Goal: Task Accomplishment & Management: Manage account settings

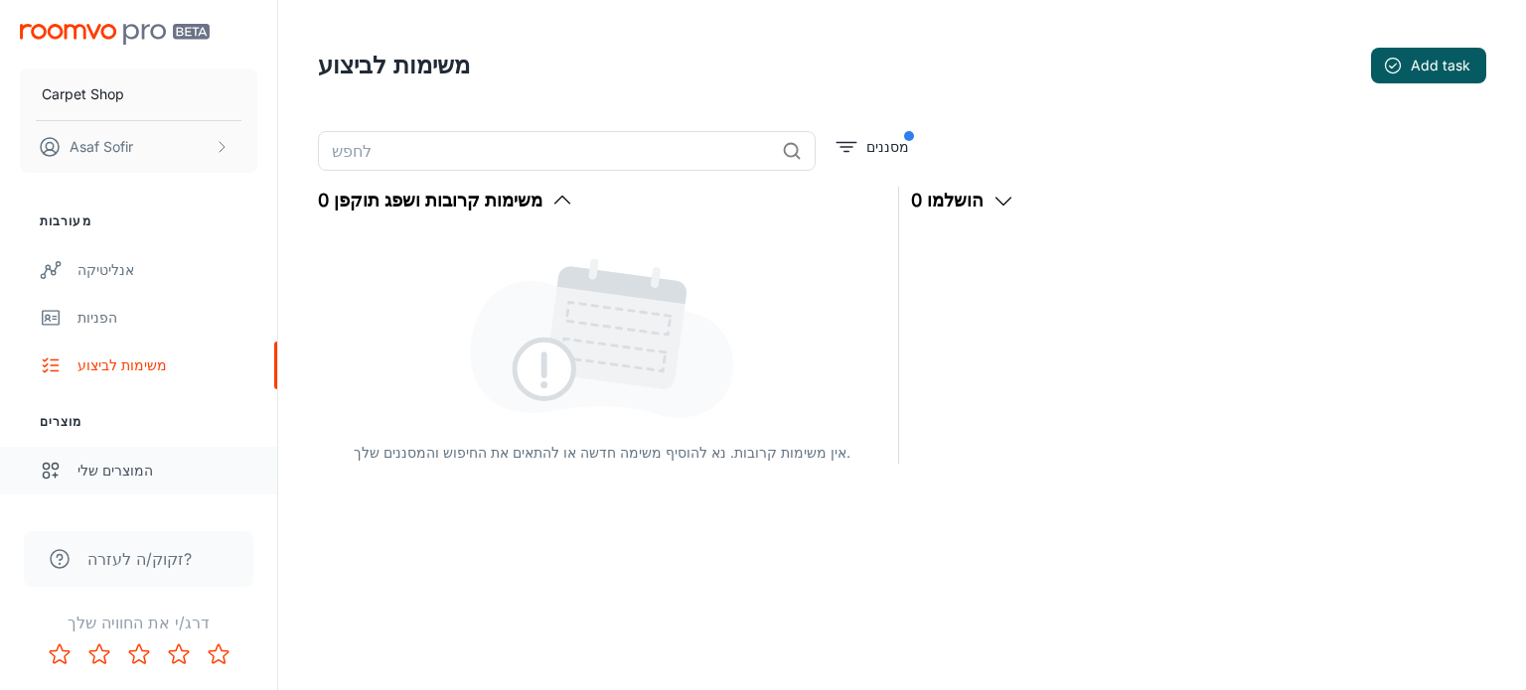
click at [141, 464] on div "המוצרים שלי" at bounding box center [167, 471] width 180 height 22
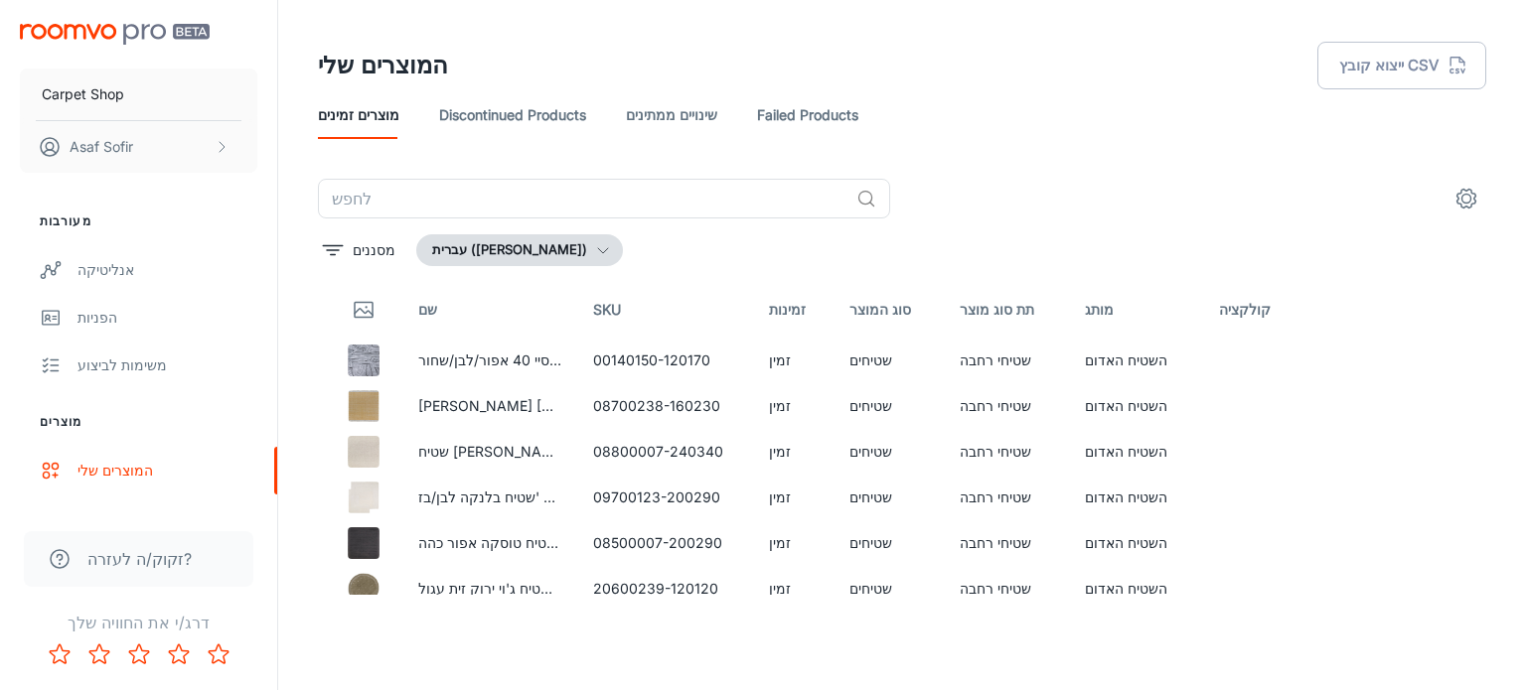
click at [819, 116] on link "Failed Products" at bounding box center [807, 115] width 101 height 48
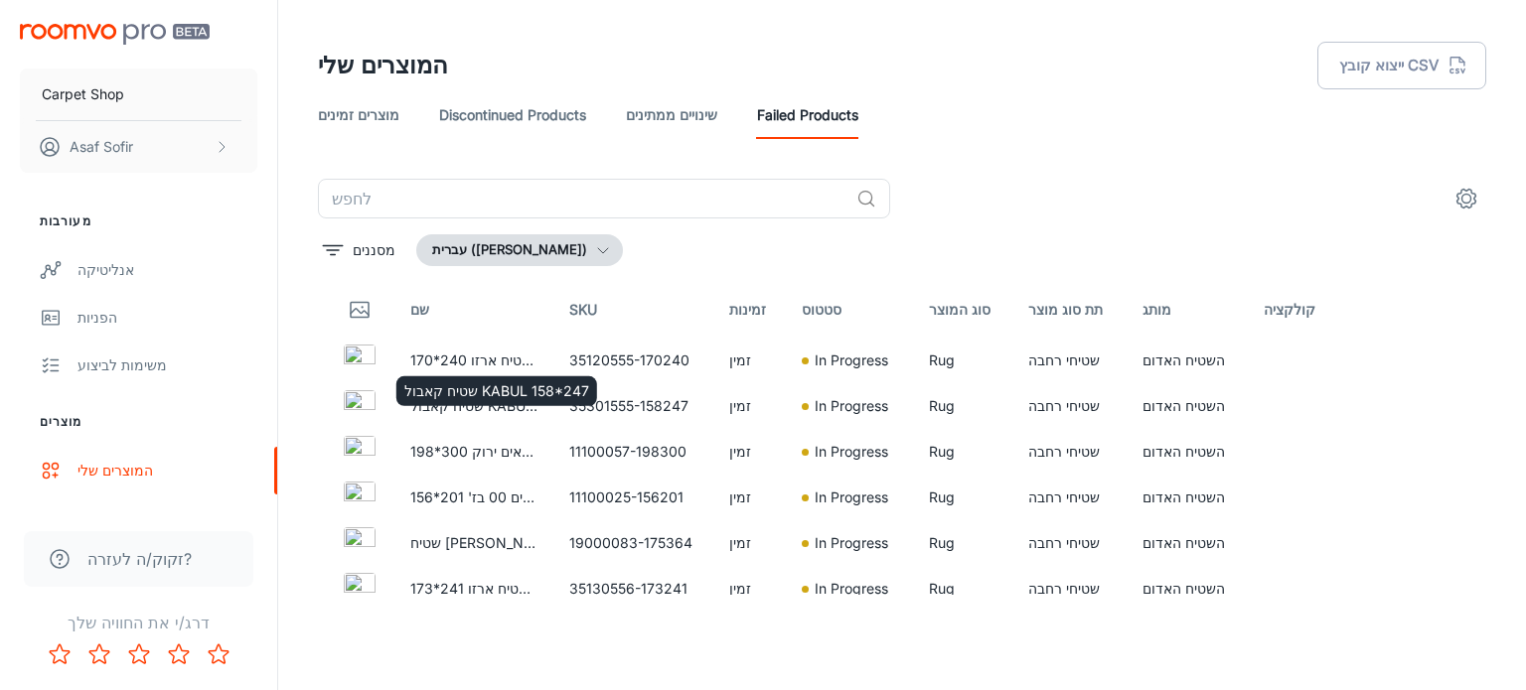
scroll to position [48, 0]
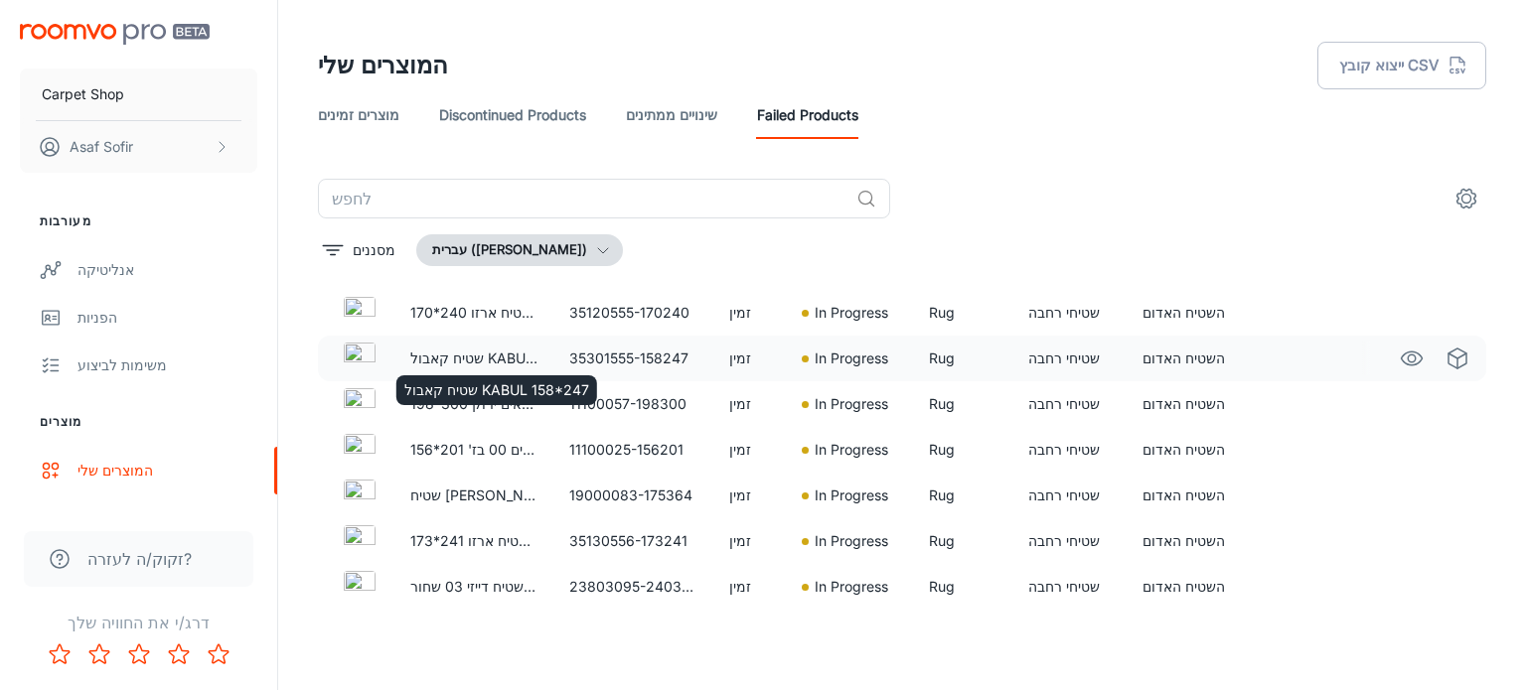
click at [465, 359] on p "שטיח קאבול KABUL 158*247" at bounding box center [473, 359] width 127 height 22
click at [679, 356] on td "35301555-158247" at bounding box center [632, 359] width 159 height 46
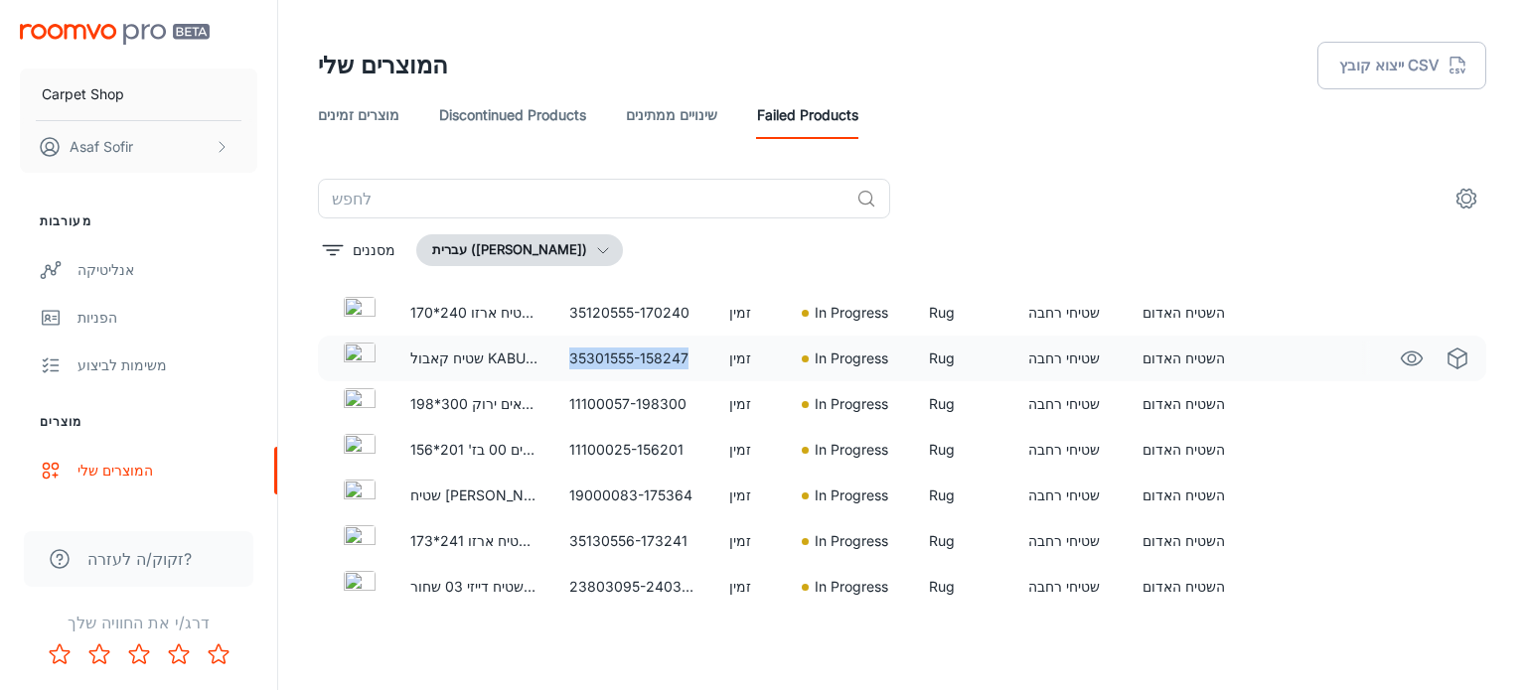
copy td "35301555-158247"
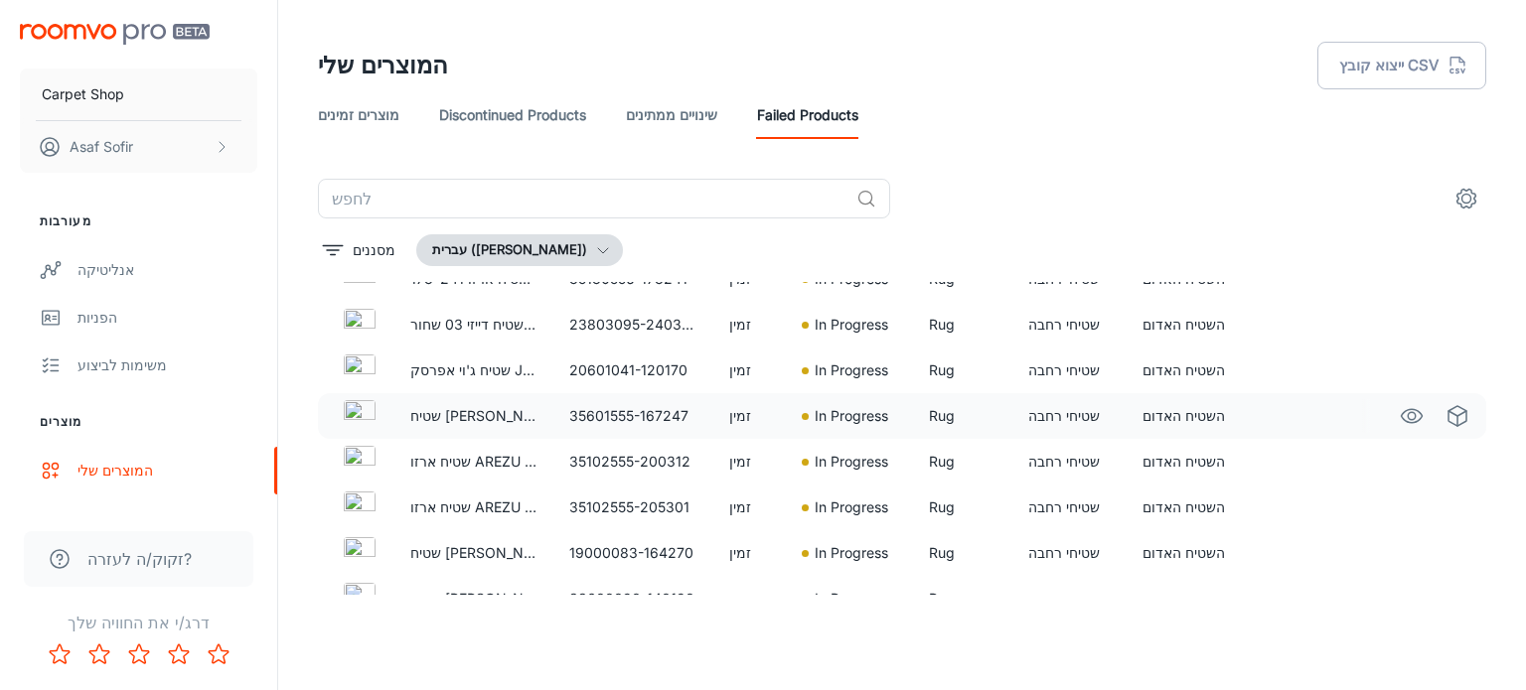
click at [614, 409] on td "35601555-167247" at bounding box center [632, 416] width 159 height 46
copy td "35601555-167247"
